Goal: Information Seeking & Learning: Learn about a topic

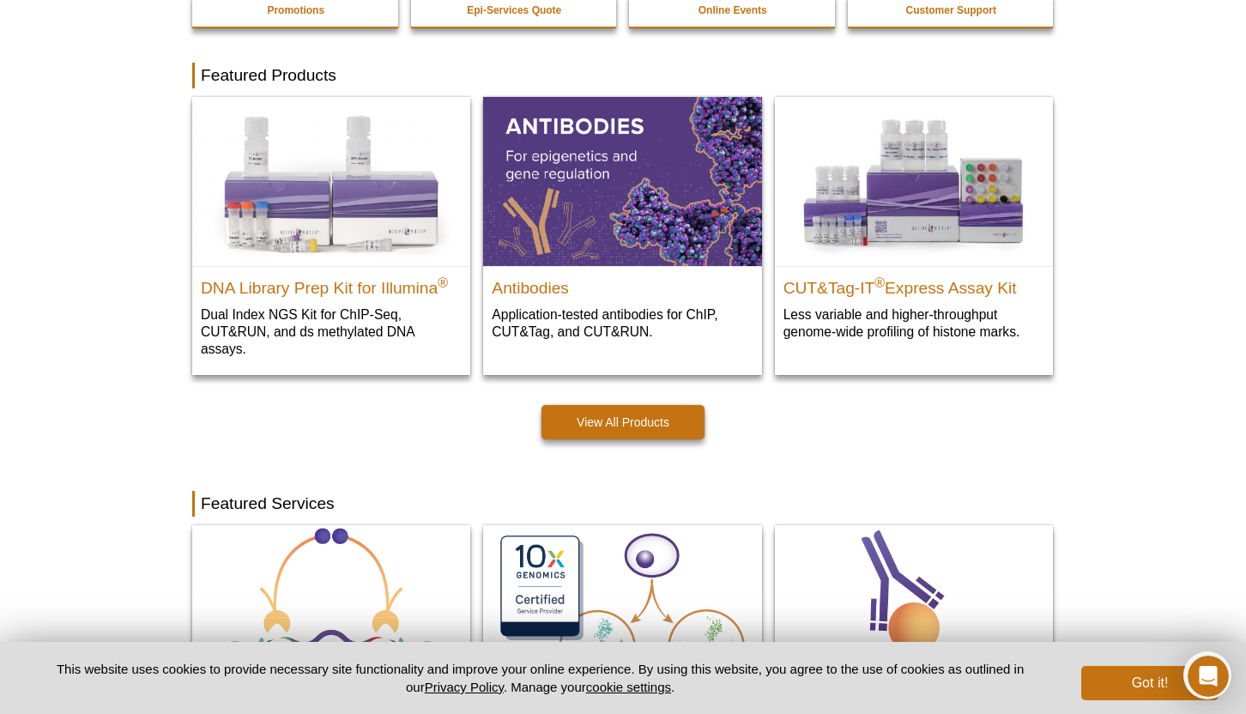
scroll to position [426, 0]
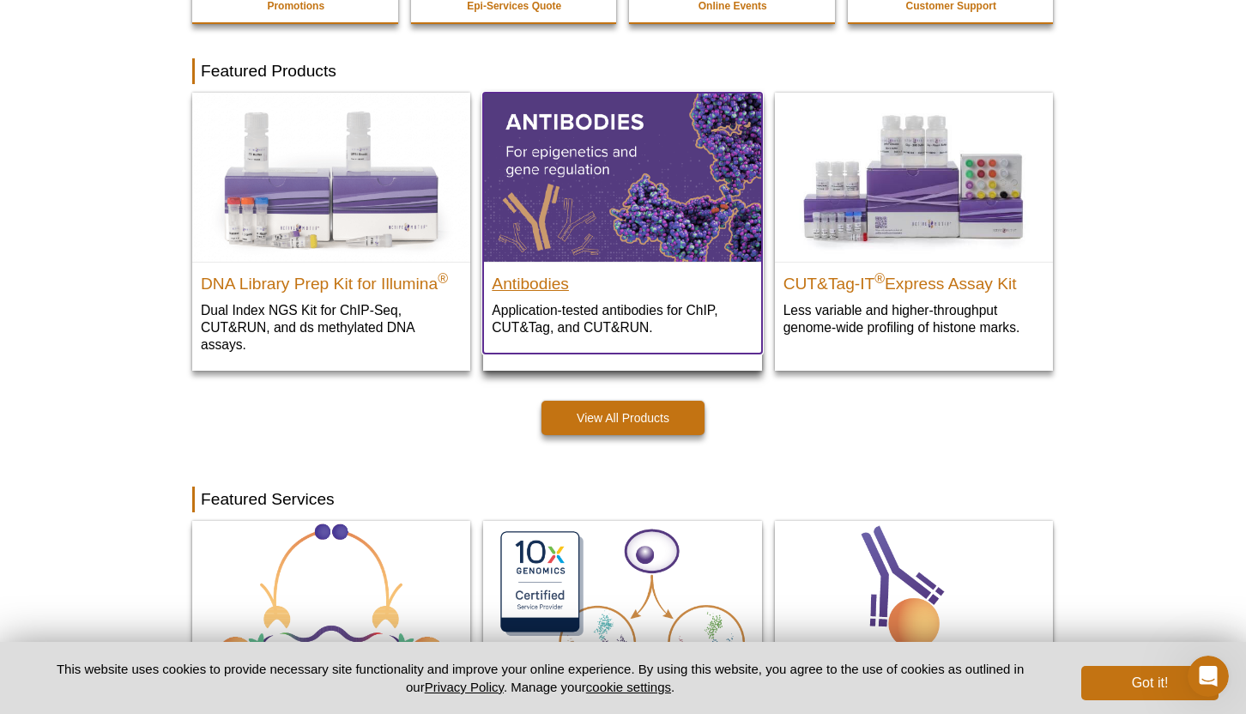
click at [529, 282] on h2 "Antibodies" at bounding box center [622, 280] width 261 height 26
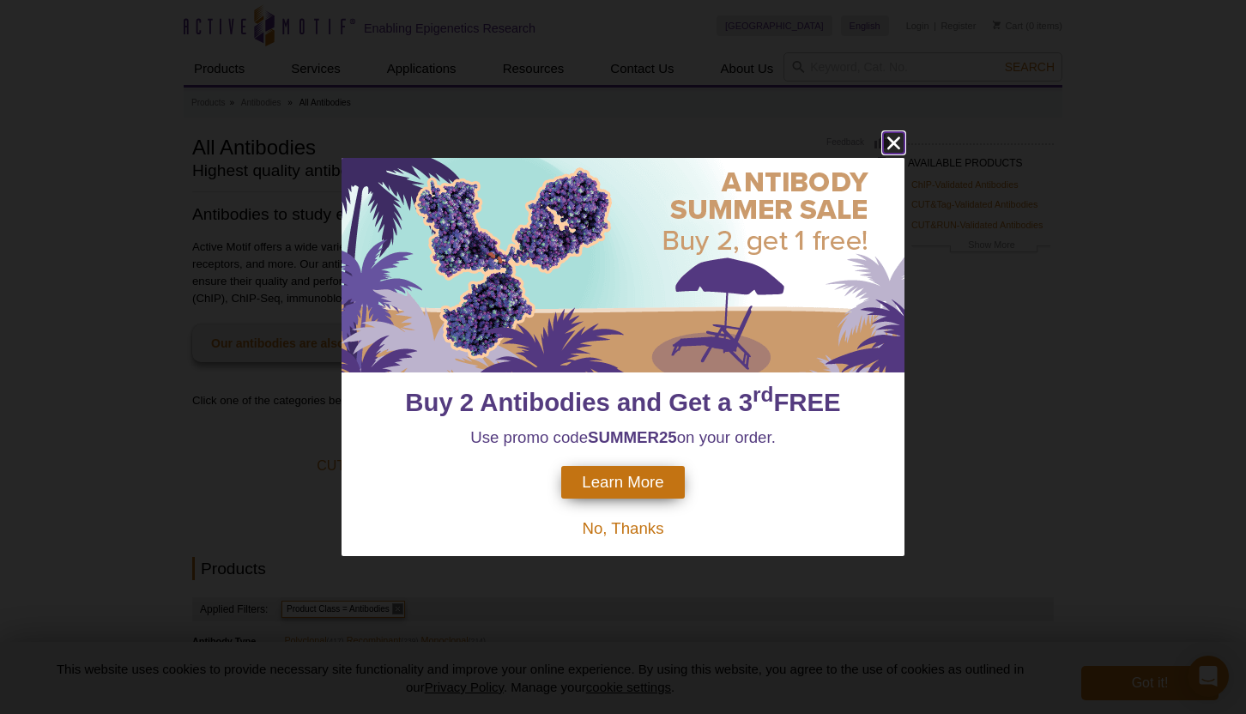
click at [901, 134] on icon "close" at bounding box center [893, 142] width 21 height 21
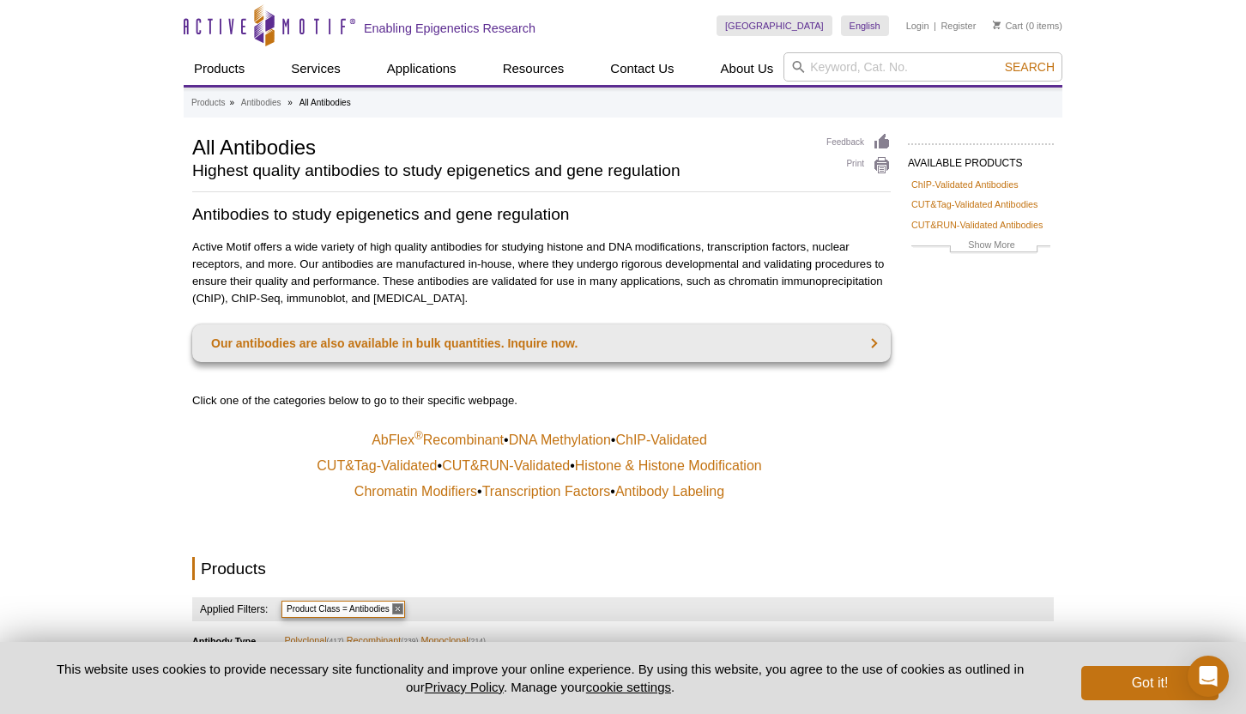
click at [896, 148] on div "AVAILABLE PRODUCTS ChIP-Validated Antibodies CUT&Tag-Validated Antibodies CUT&R…" at bounding box center [972, 209] width 163 height 152
click at [862, 76] on input "search" at bounding box center [922, 66] width 279 height 29
type input "Ahr"
click at [1000, 59] on button "Search" at bounding box center [1030, 66] width 60 height 15
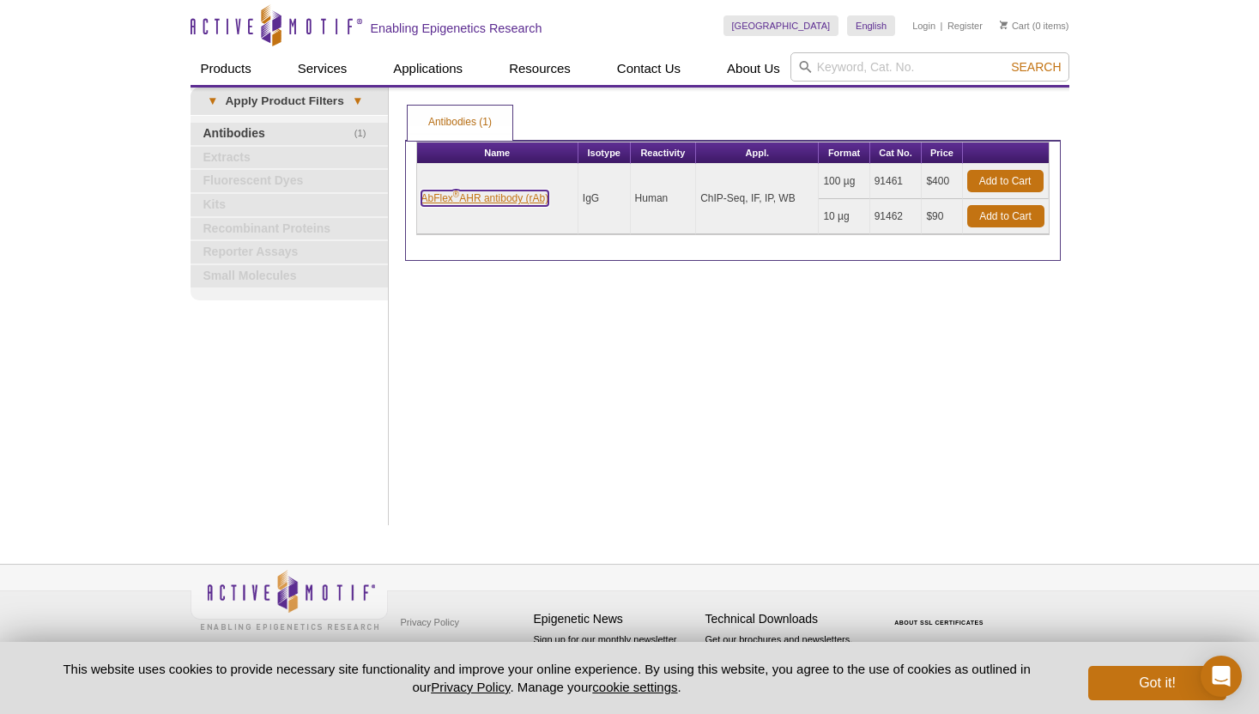
click at [447, 199] on link "AbFlex ® AHR antibody (rAb)" at bounding box center [485, 197] width 128 height 15
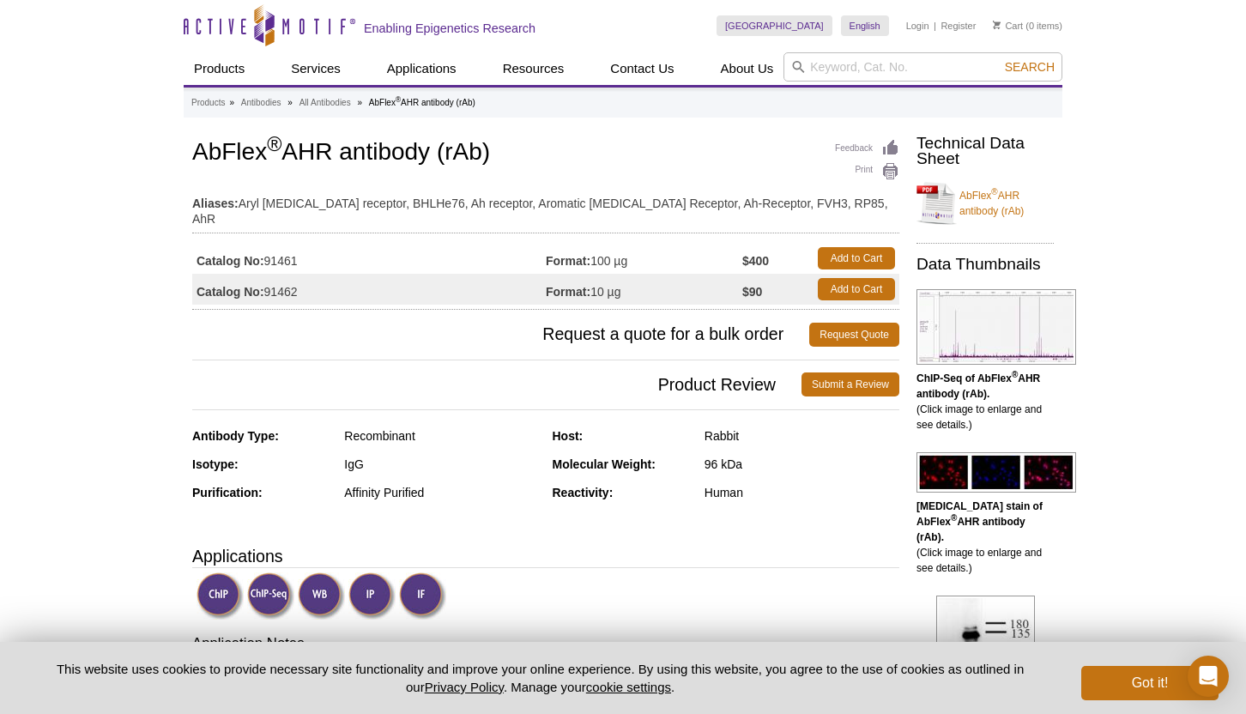
drag, startPoint x: 192, startPoint y: 147, endPoint x: 572, endPoint y: 154, distance: 380.2
click at [572, 154] on h1 "AbFlex ® AHR antibody (rAb)" at bounding box center [545, 153] width 707 height 29
copy h1 "AbFlex ® AHR antibody (rAb)"
drag, startPoint x: 693, startPoint y: 477, endPoint x: 745, endPoint y: 476, distance: 51.5
click at [745, 485] on div "Reactivity: Human" at bounding box center [727, 499] width 348 height 28
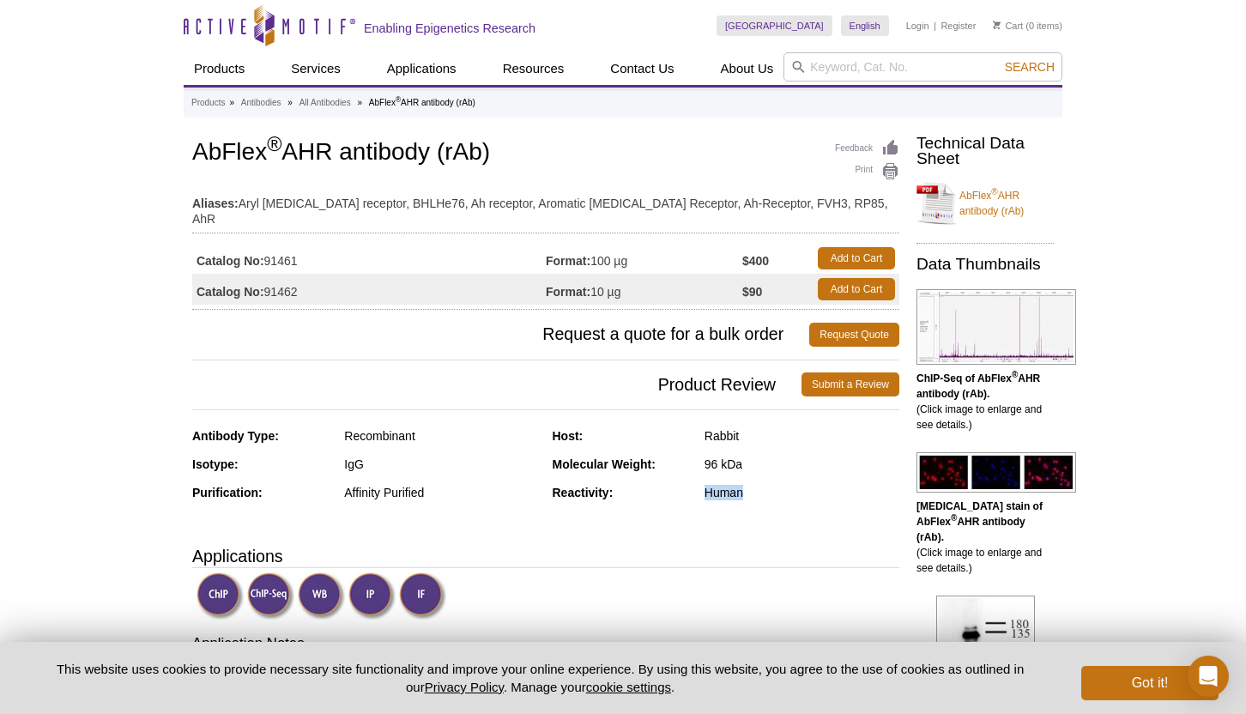
click at [745, 485] on div "Human" at bounding box center [801, 492] width 195 height 15
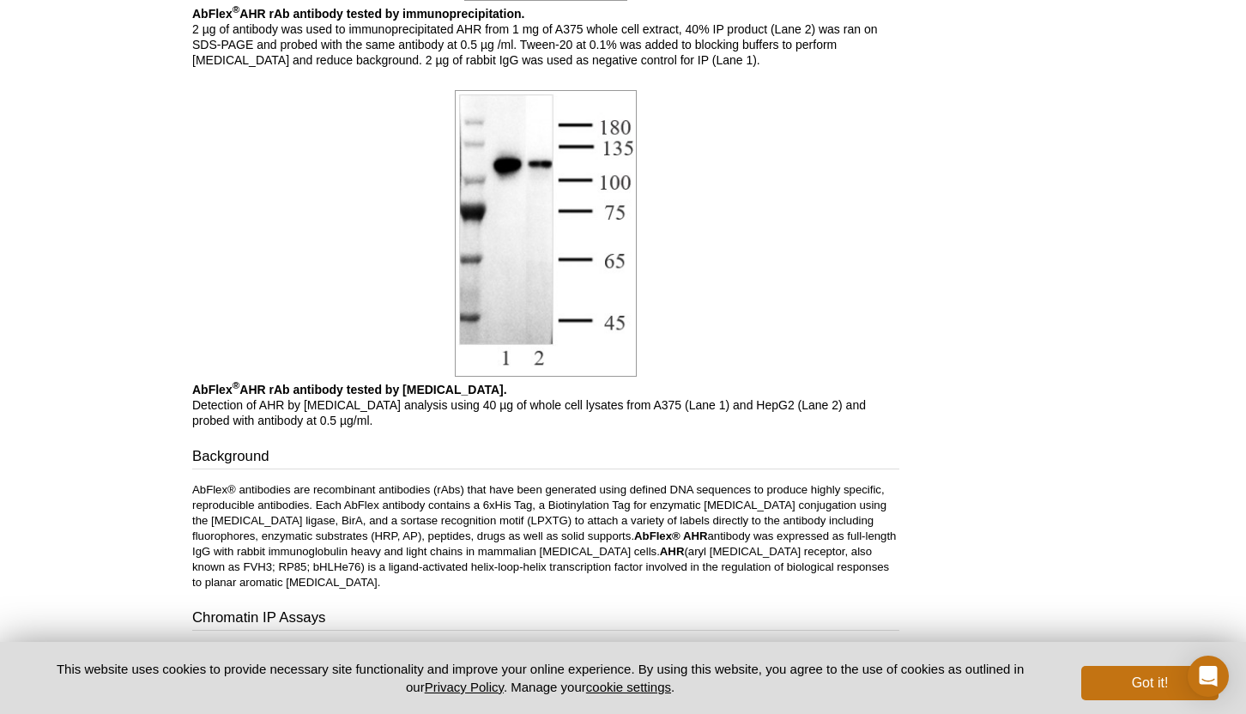
scroll to position [1804, 0]
click at [377, 452] on h3 "Background" at bounding box center [545, 457] width 707 height 24
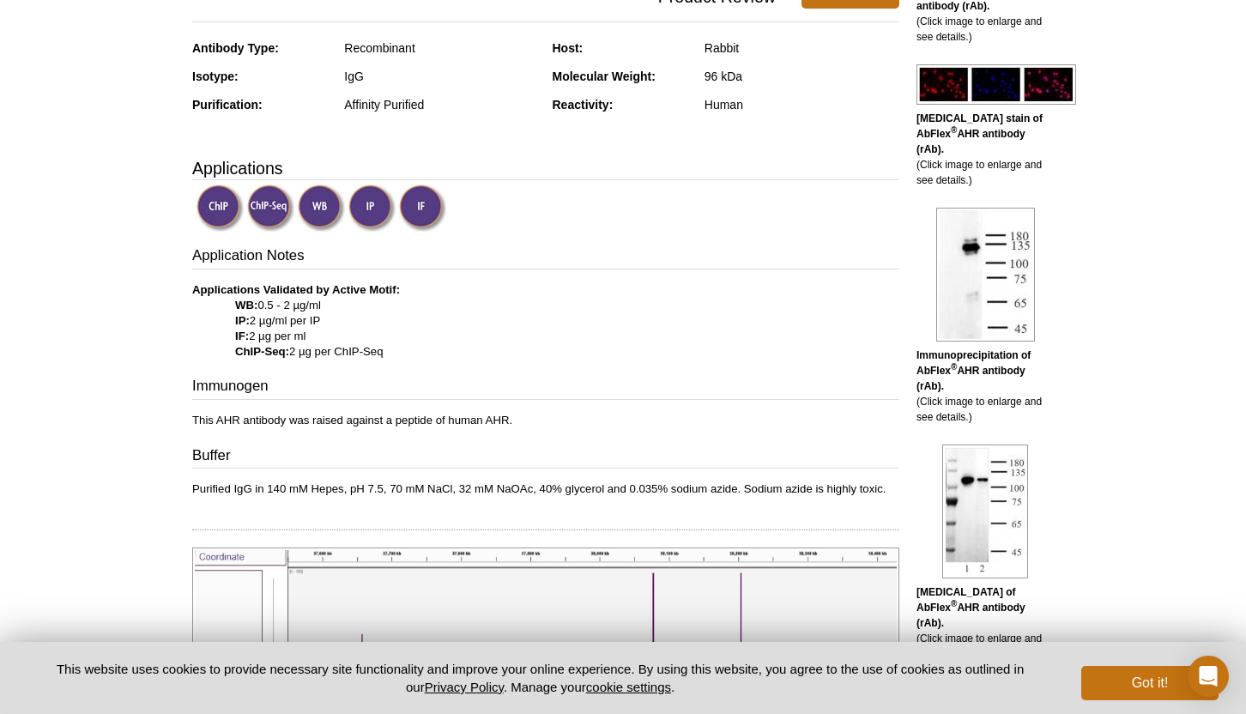
scroll to position [390, 0]
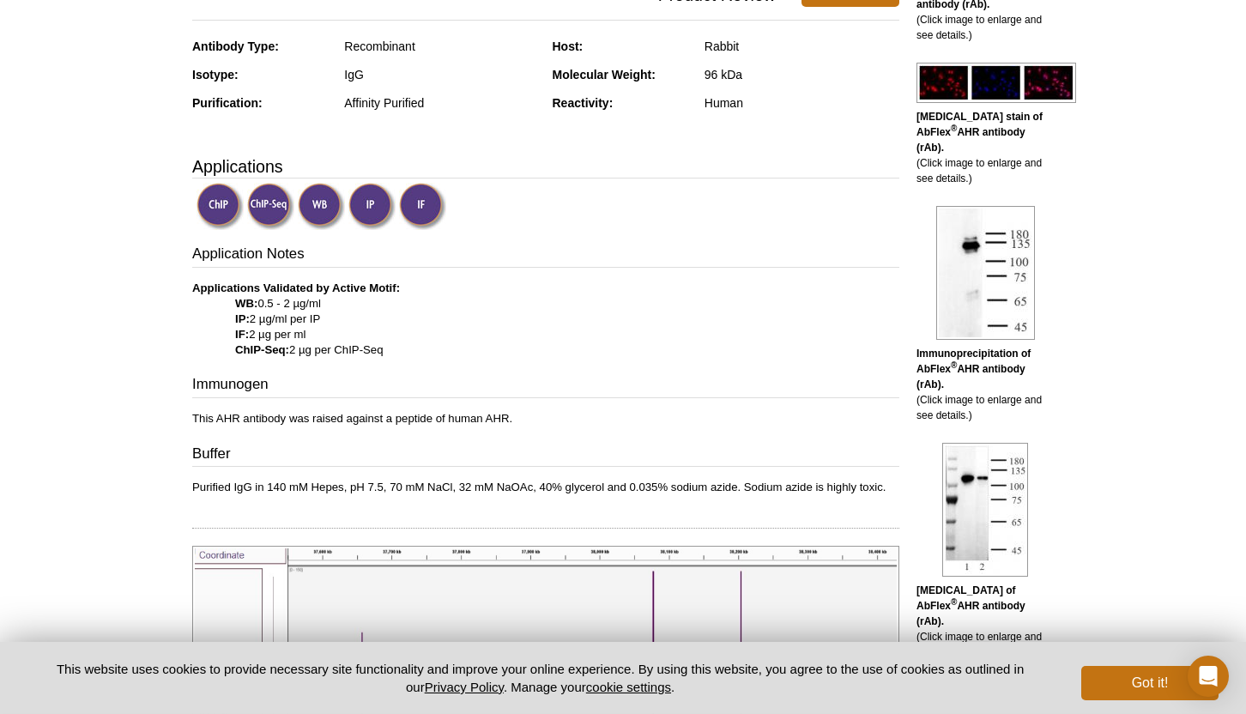
click at [348, 389] on div "Application Notes Applications Validated by Active Motif: WB: 0.5 - 2 µg/ml IP:…" at bounding box center [545, 369] width 707 height 251
drag, startPoint x: 323, startPoint y: 408, endPoint x: 409, endPoint y: 409, distance: 85.8
click at [417, 411] on p "This AHR antibody was raised against a peptide of human AHR." at bounding box center [545, 418] width 707 height 15
click at [409, 411] on p "This AHR antibody was raised against a peptide of human AHR." at bounding box center [545, 418] width 707 height 15
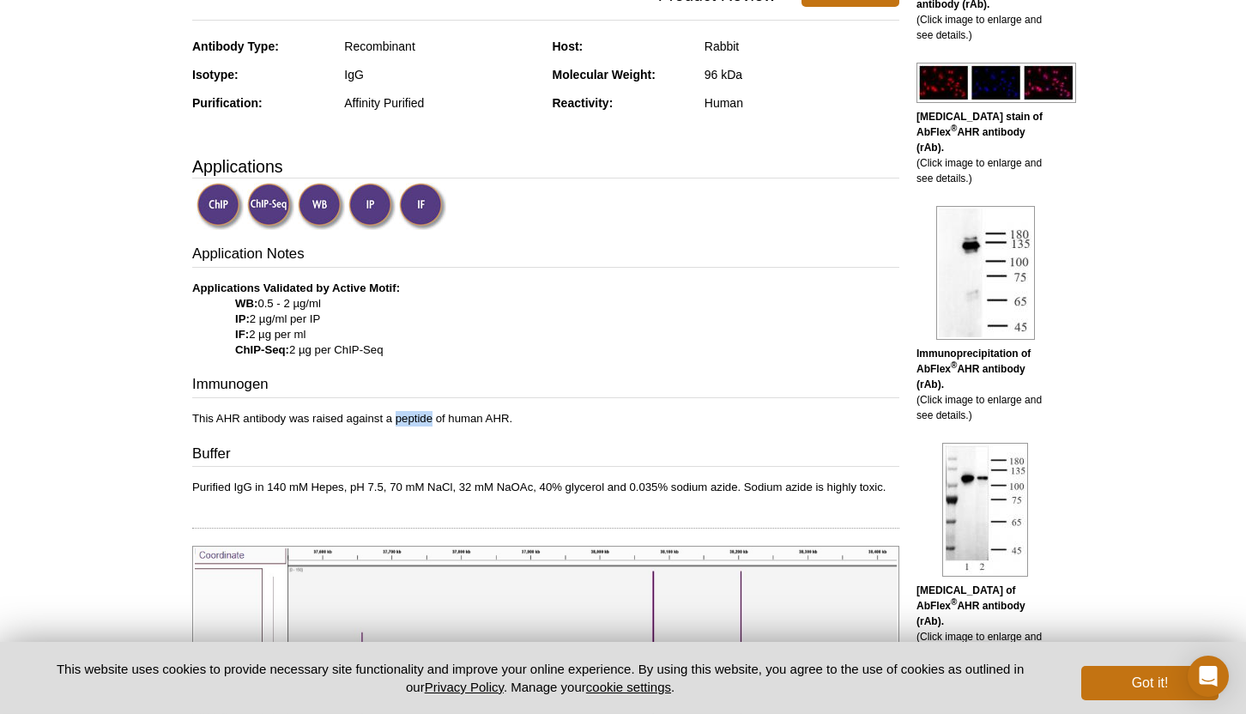
click at [409, 411] on p "This AHR antibody was raised against a peptide of human AHR." at bounding box center [545, 418] width 707 height 15
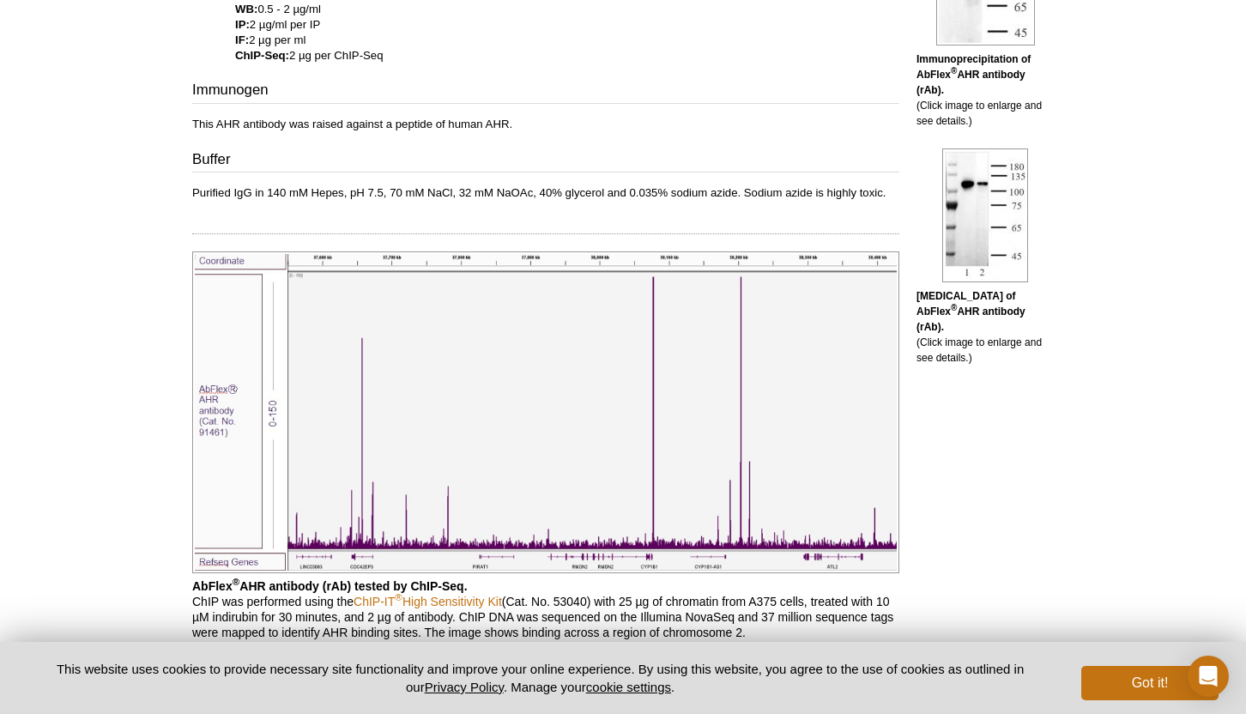
scroll to position [685, 0]
click at [464, 167] on div "Application Notes Applications Validated by Active Motif: WB: 0.5 - 2 µg/ml IP:…" at bounding box center [545, 74] width 707 height 251
click at [384, 126] on div "Application Notes Applications Validated by Active Motif: WB: 0.5 - 2 µg/ml IP:…" at bounding box center [545, 74] width 707 height 251
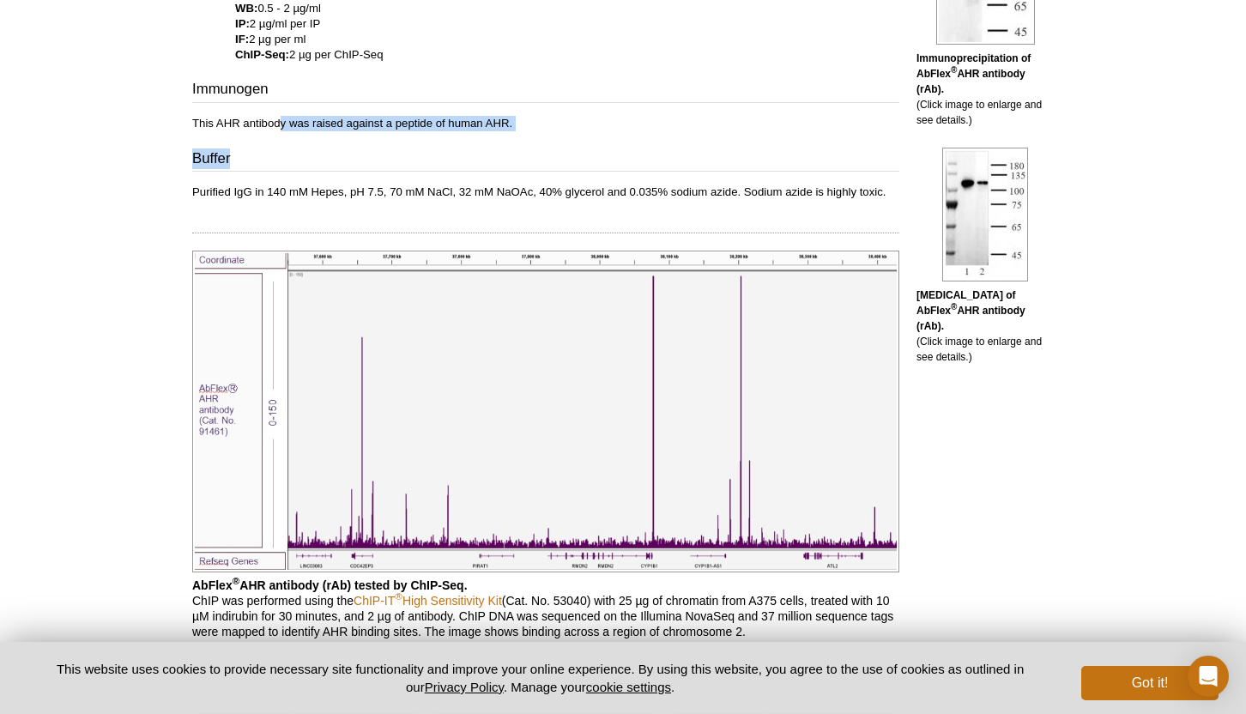
drag, startPoint x: 283, startPoint y: 112, endPoint x: 526, endPoint y: 144, distance: 245.0
click at [528, 144] on div "Application Notes Applications Validated by Active Motif: WB: 0.5 - 2 µg/ml IP:…" at bounding box center [545, 74] width 707 height 251
click at [415, 116] on p "This AHR antibody was raised against a peptide of human AHR." at bounding box center [545, 123] width 707 height 15
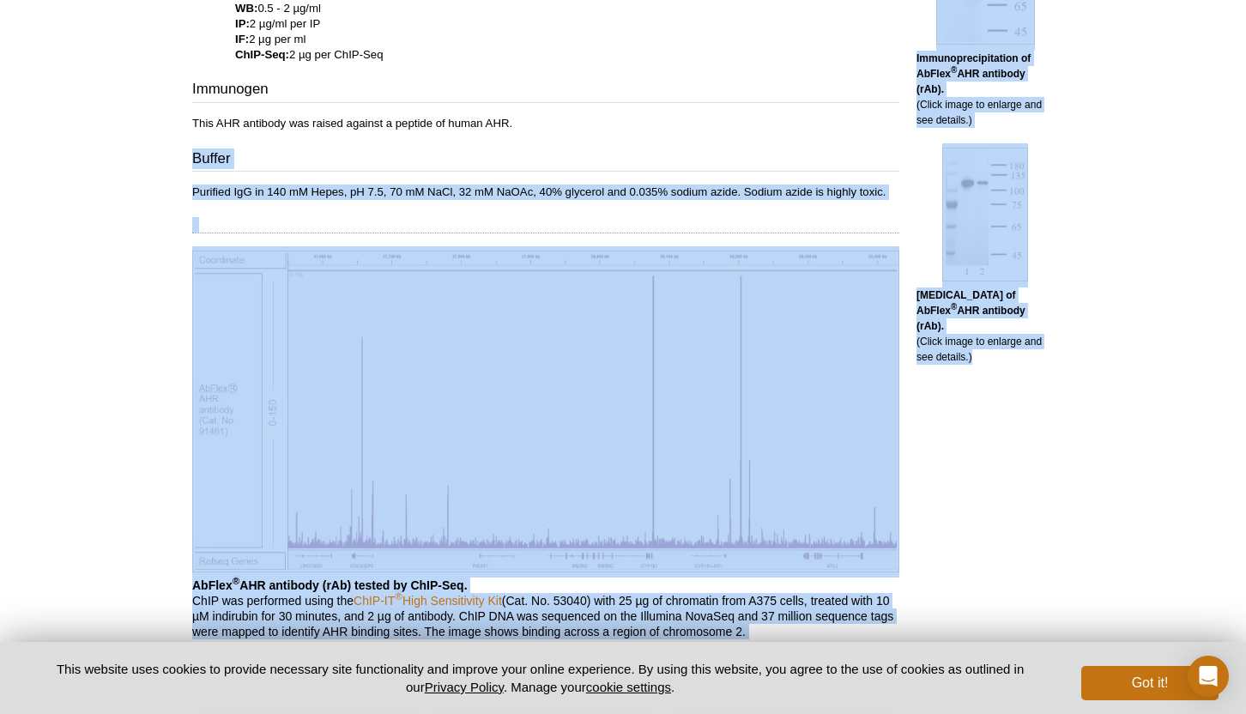
drag, startPoint x: 179, startPoint y: 99, endPoint x: 589, endPoint y: 118, distance: 409.8
click at [589, 118] on div "Application Notes Applications Validated by Active Motif: WB: 0.5 - 2 µg/ml IP:…" at bounding box center [545, 74] width 707 height 251
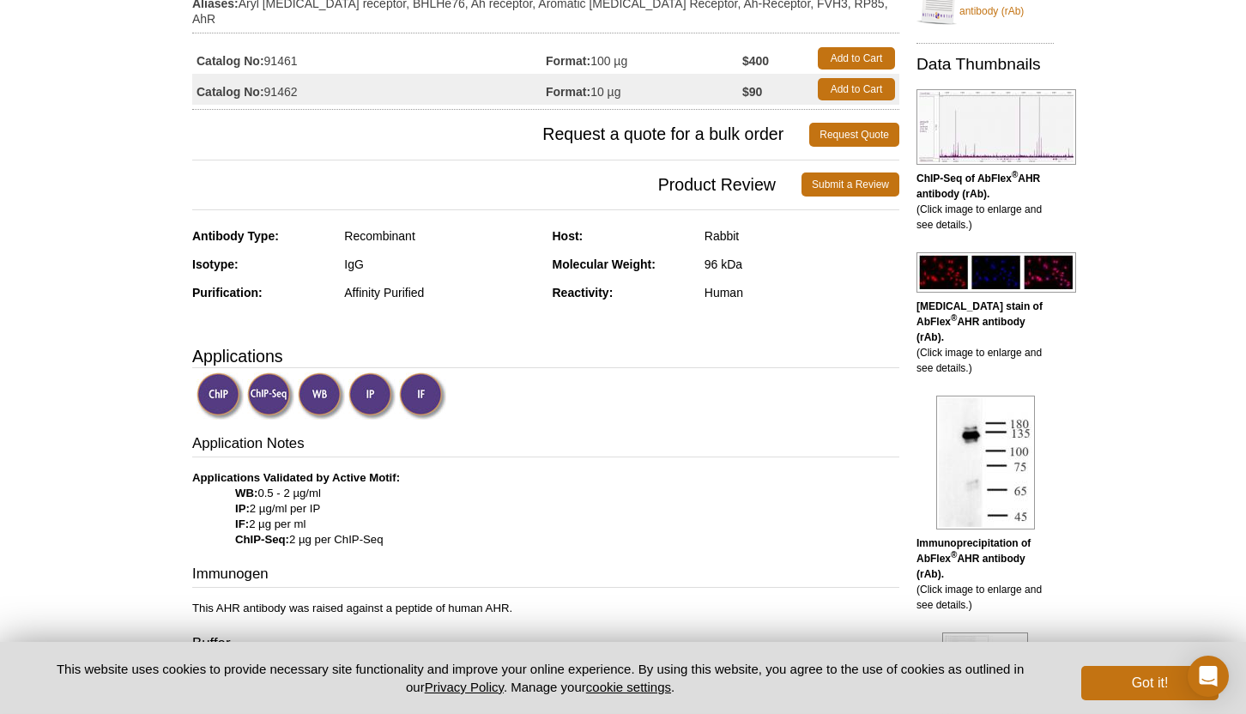
scroll to position [0, 0]
